Goal: Transaction & Acquisition: Purchase product/service

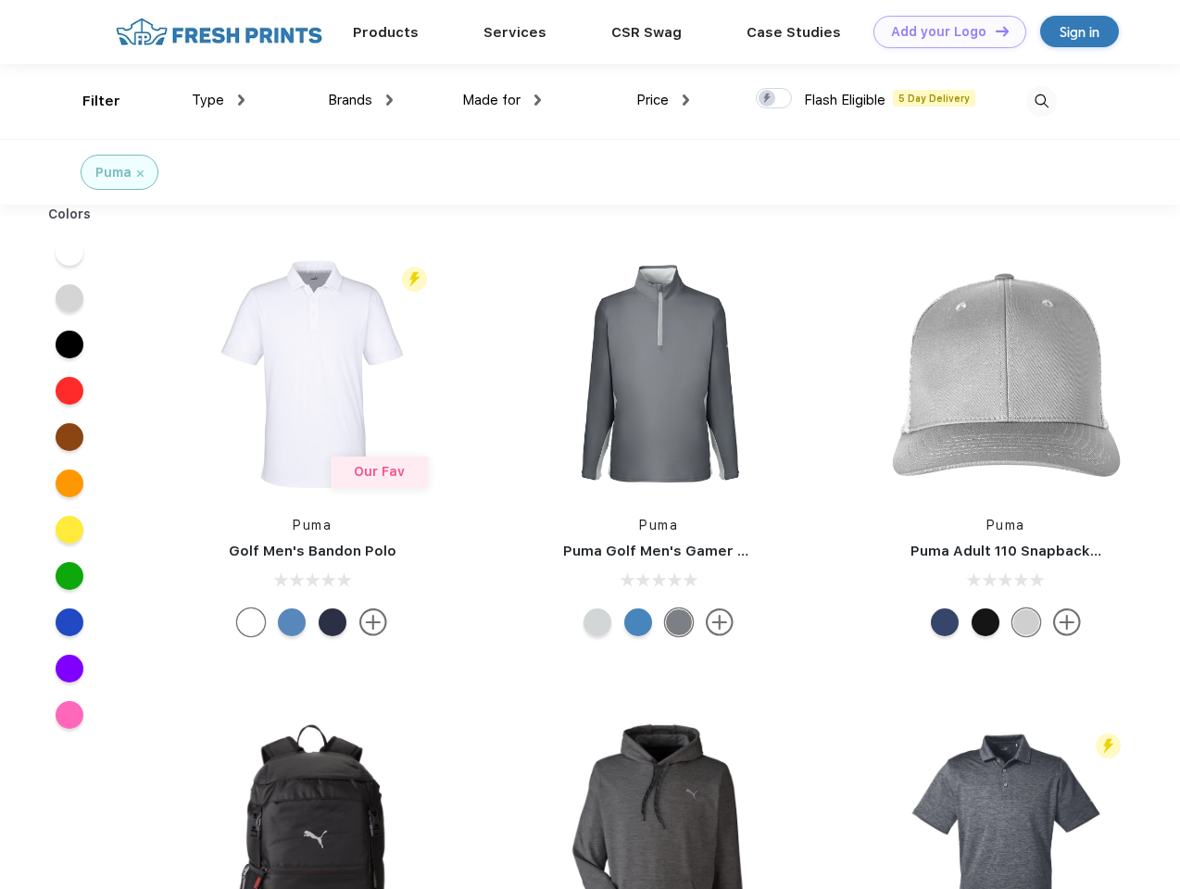
click at [943, 31] on link "Add your Logo Design Tool" at bounding box center [949, 32] width 153 height 32
click at [0, 0] on div "Design Tool" at bounding box center [0, 0] width 0 height 0
click at [994, 31] on link "Add your Logo Design Tool" at bounding box center [949, 32] width 153 height 32
click at [89, 101] on div "Filter" at bounding box center [101, 101] width 38 height 21
click at [219, 100] on span "Type" at bounding box center [208, 100] width 32 height 17
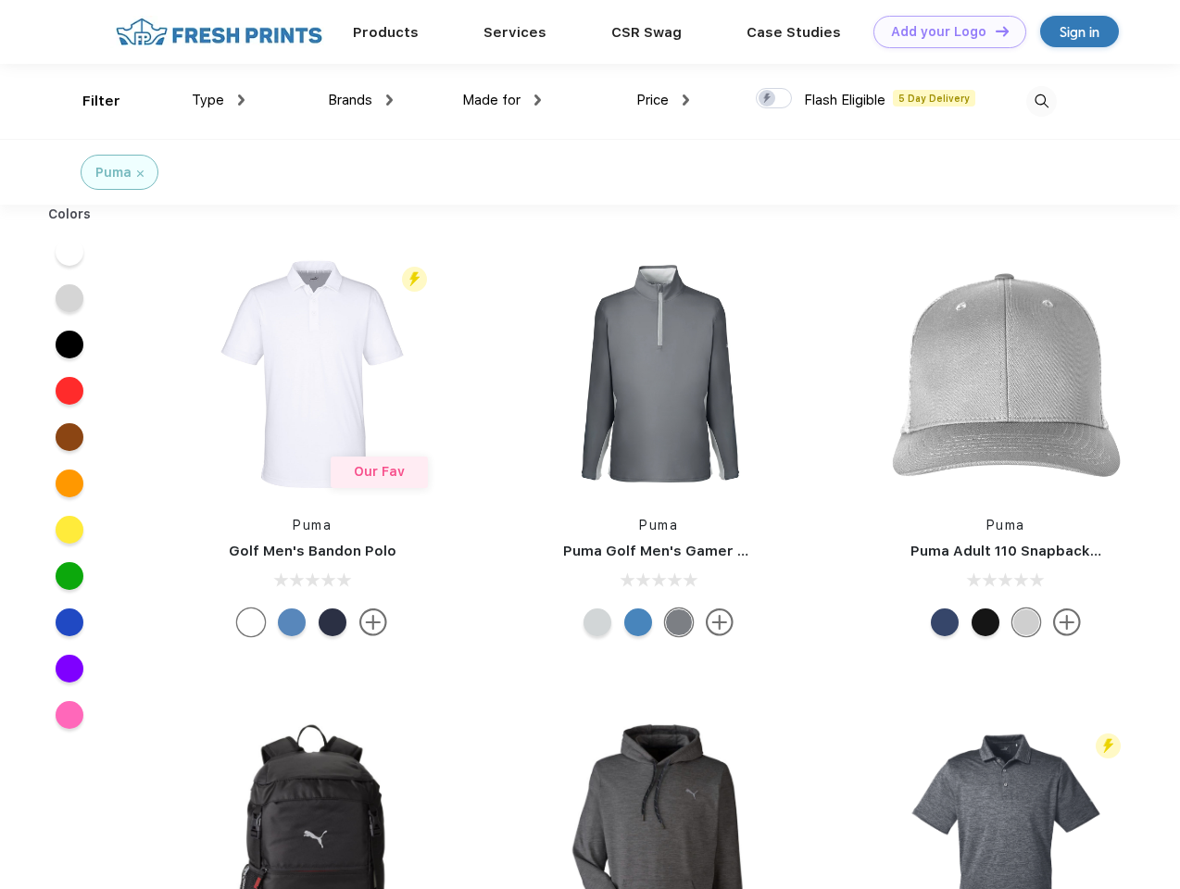
click at [360, 100] on span "Brands" at bounding box center [350, 100] width 44 height 17
click at [502, 100] on span "Made for" at bounding box center [491, 100] width 58 height 17
click at [663, 100] on span "Price" at bounding box center [652, 100] width 32 height 17
click at [774, 99] on div at bounding box center [774, 98] width 36 height 20
click at [768, 99] on input "checkbox" at bounding box center [762, 93] width 12 height 12
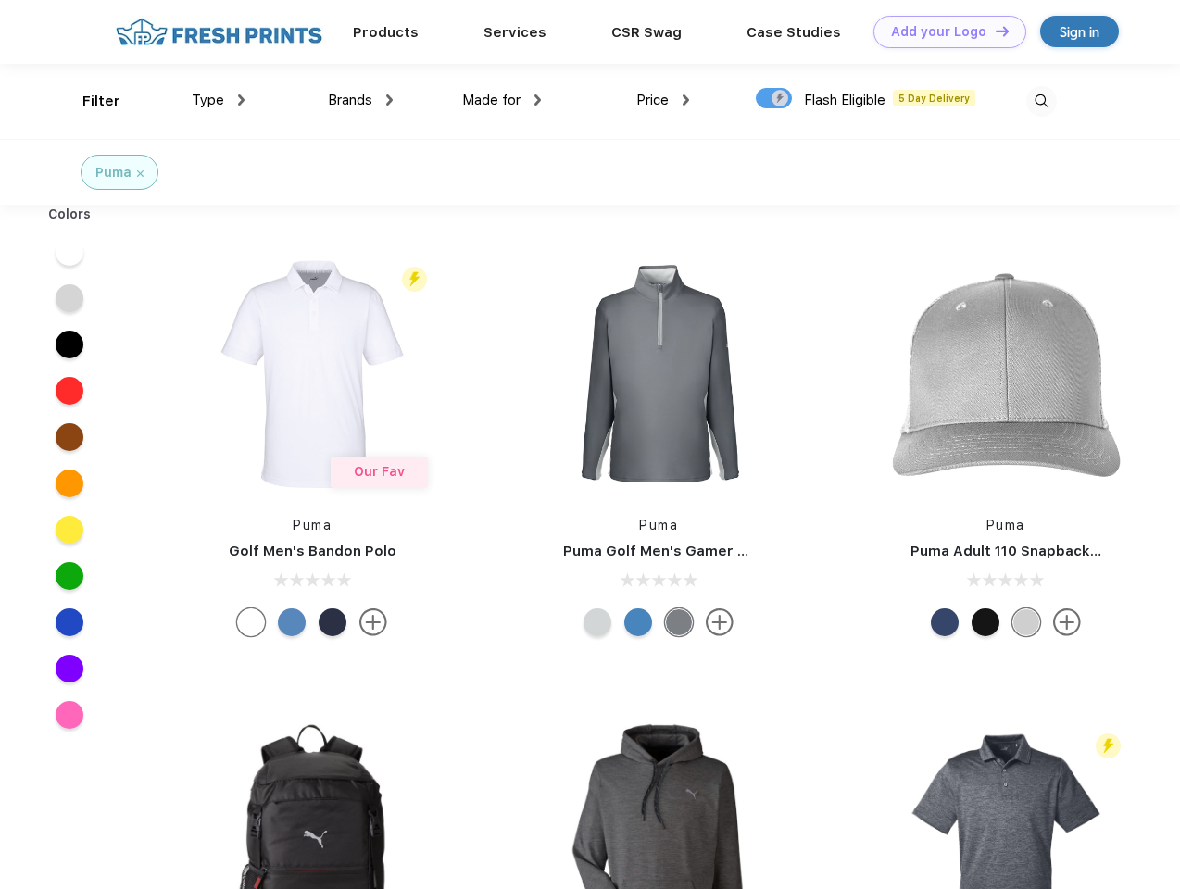
click at [1041, 101] on img at bounding box center [1041, 101] width 31 height 31
